Goal: Information Seeking & Learning: Learn about a topic

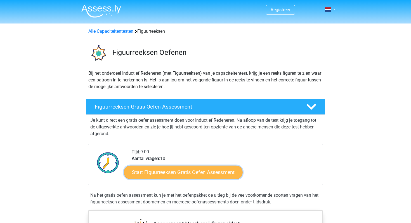
click at [193, 169] on link "Start Figuurreeksen Gratis Oefen Assessment" at bounding box center [183, 171] width 119 height 13
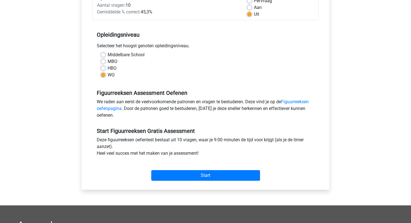
scroll to position [91, 0]
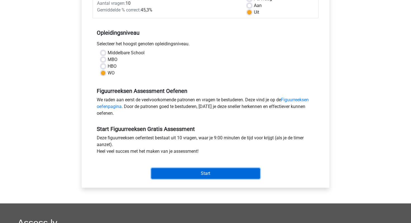
click at [214, 169] on input "Start" at bounding box center [205, 173] width 109 height 11
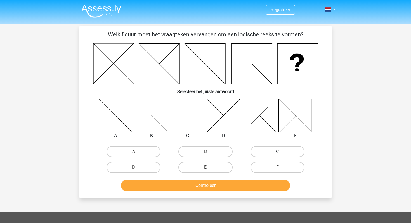
click at [273, 151] on label "C" at bounding box center [277, 151] width 54 height 11
click at [277, 151] on input "C" at bounding box center [279, 153] width 4 height 4
radio input "true"
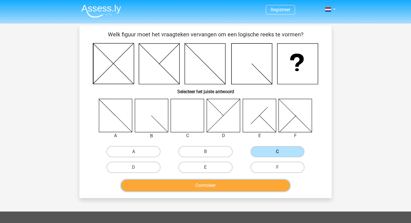
click at [221, 184] on button "Controleer" at bounding box center [205, 185] width 169 height 12
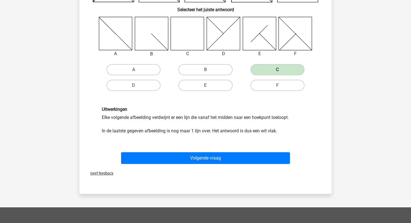
scroll to position [110, 0]
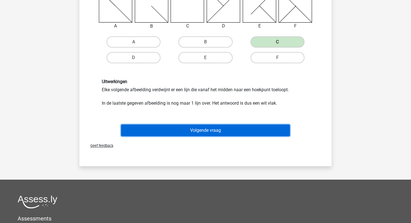
click at [224, 130] on button "Volgende vraag" at bounding box center [205, 130] width 169 height 12
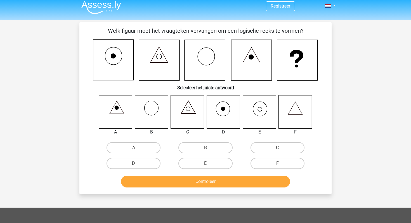
scroll to position [0, 0]
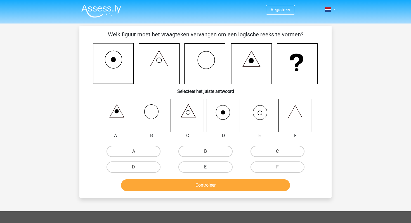
click at [230, 168] on label "E" at bounding box center [205, 166] width 54 height 11
click at [209, 168] on input "E" at bounding box center [207, 169] width 4 height 4
radio input "true"
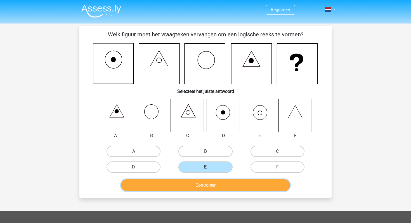
click at [238, 183] on button "Controleer" at bounding box center [205, 185] width 169 height 12
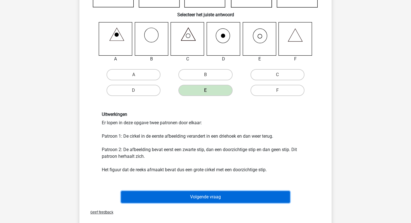
click at [238, 200] on button "Volgende vraag" at bounding box center [205, 197] width 169 height 12
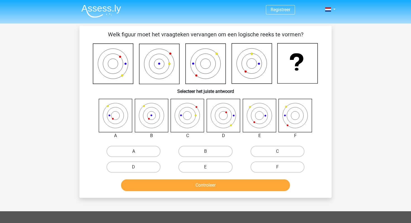
click at [131, 152] on label "A" at bounding box center [133, 151] width 54 height 11
click at [134, 152] on input "A" at bounding box center [136, 153] width 4 height 4
radio input "true"
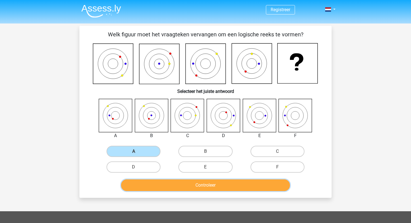
click at [193, 188] on button "Controleer" at bounding box center [205, 185] width 169 height 12
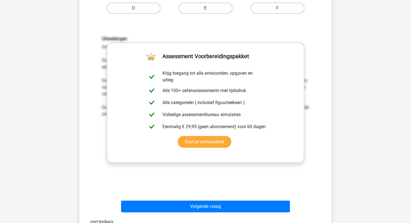
scroll to position [158, 0]
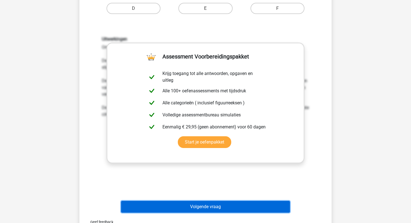
click at [204, 208] on button "Volgende vraag" at bounding box center [205, 207] width 169 height 12
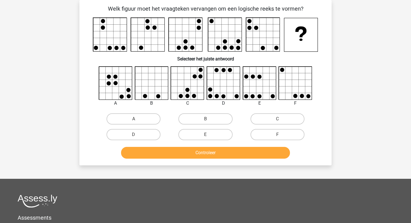
scroll to position [0, 0]
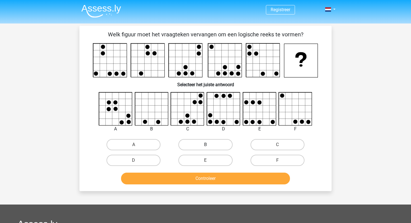
click at [218, 144] on label "B" at bounding box center [205, 144] width 54 height 11
click at [209, 144] on input "B" at bounding box center [207, 146] width 4 height 4
radio input "true"
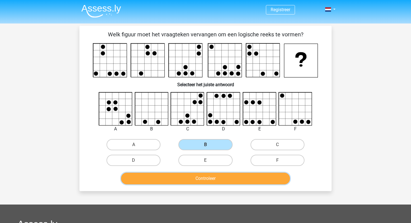
click at [212, 180] on button "Controleer" at bounding box center [205, 178] width 169 height 12
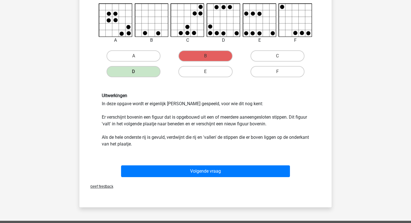
scroll to position [91, 0]
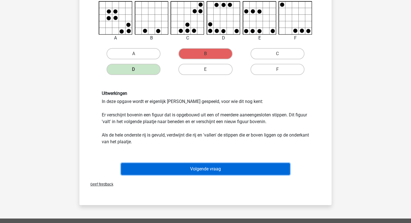
click at [216, 164] on button "Volgende vraag" at bounding box center [205, 169] width 169 height 12
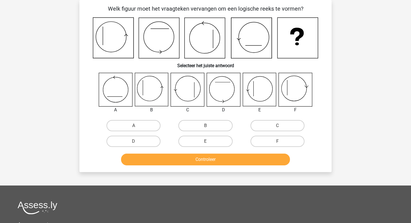
scroll to position [0, 0]
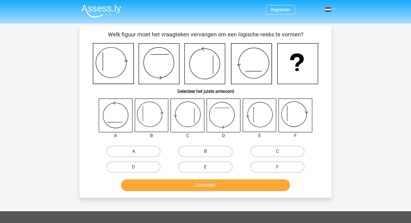
click at [201, 156] on label "B" at bounding box center [205, 151] width 54 height 11
click at [205, 155] on input "B" at bounding box center [207, 153] width 4 height 4
radio input "true"
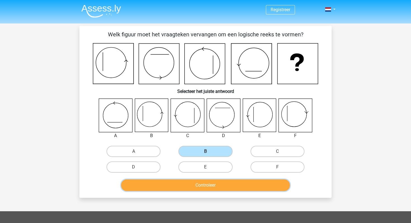
click at [210, 184] on button "Controleer" at bounding box center [205, 185] width 169 height 12
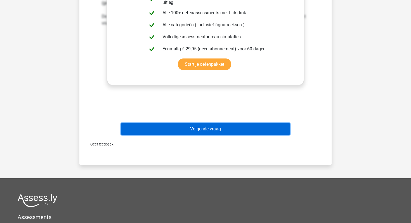
click at [210, 134] on button "Volgende vraag" at bounding box center [205, 129] width 169 height 12
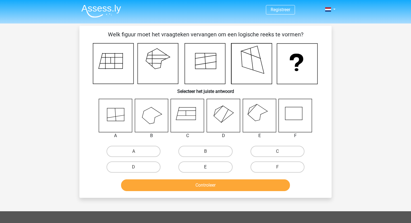
click at [202, 166] on label "E" at bounding box center [205, 166] width 54 height 11
click at [205, 167] on input "E" at bounding box center [207, 169] width 4 height 4
radio input "true"
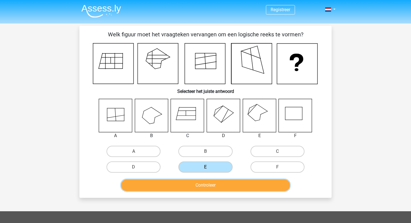
click at [215, 188] on button "Controleer" at bounding box center [205, 185] width 169 height 12
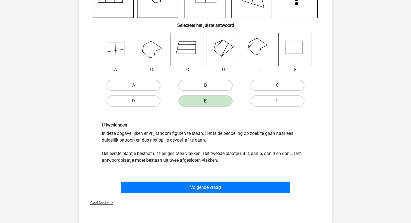
scroll to position [67, 0]
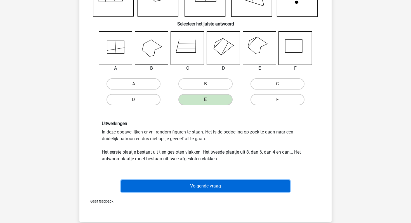
click at [254, 185] on button "Volgende vraag" at bounding box center [205, 186] width 169 height 12
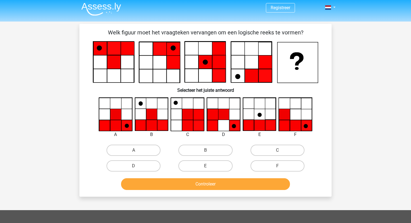
scroll to position [0, 0]
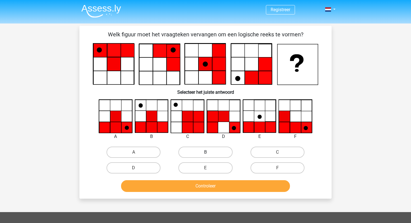
click at [214, 150] on label "B" at bounding box center [205, 151] width 54 height 11
click at [209, 152] on input "B" at bounding box center [207, 154] width 4 height 4
radio input "true"
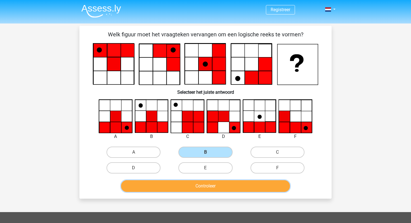
click at [207, 183] on button "Controleer" at bounding box center [205, 186] width 169 height 12
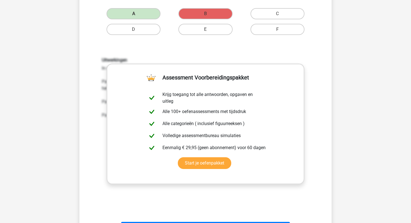
scroll to position [219, 0]
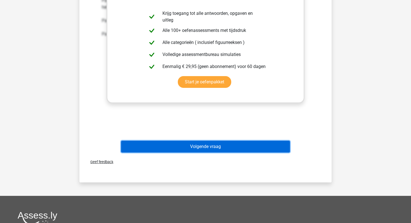
click at [233, 145] on button "Volgende vraag" at bounding box center [205, 147] width 169 height 12
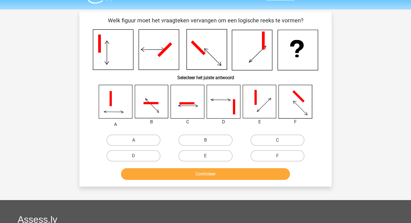
scroll to position [0, 0]
